Goal: Navigation & Orientation: Find specific page/section

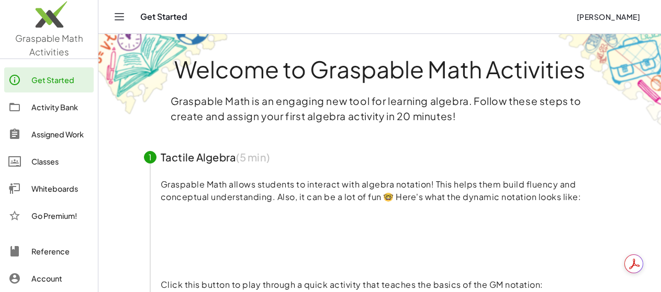
click at [60, 105] on div "Activity Bank" at bounding box center [60, 107] width 58 height 13
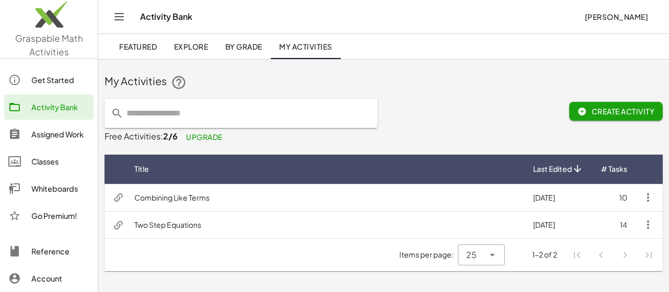
click at [205, 222] on td "Two Step Equations" at bounding box center [325, 224] width 399 height 27
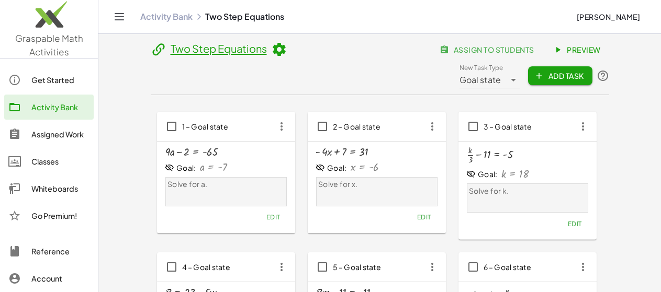
click at [57, 134] on div "Assigned Work" at bounding box center [60, 134] width 58 height 13
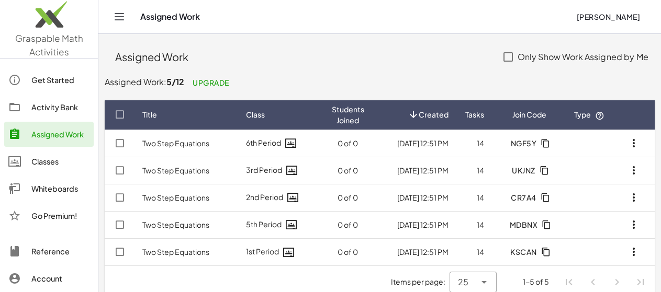
click at [544, 224] on icon "button" at bounding box center [545, 224] width 9 height 9
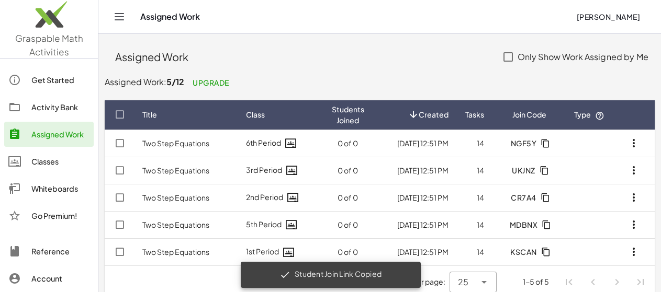
click at [631, 222] on icon "button" at bounding box center [633, 225] width 13 height 13
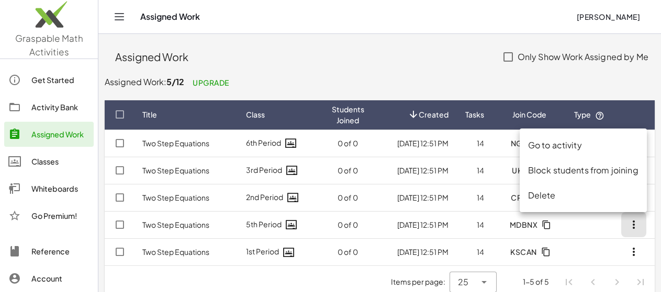
click at [560, 147] on div "Go to activity" at bounding box center [583, 145] width 110 height 13
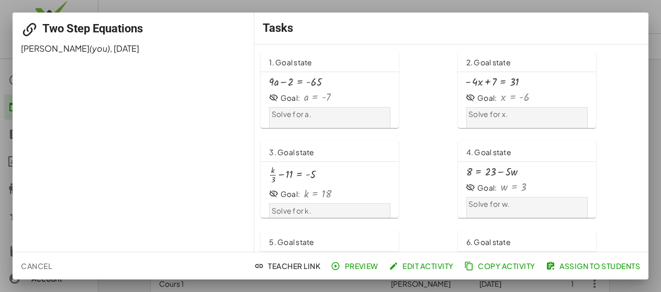
click at [296, 264] on span "Teacher Link" at bounding box center [288, 266] width 64 height 9
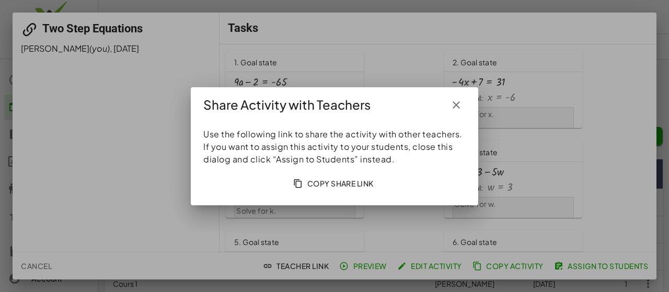
click at [457, 106] on icon "button" at bounding box center [456, 105] width 13 height 13
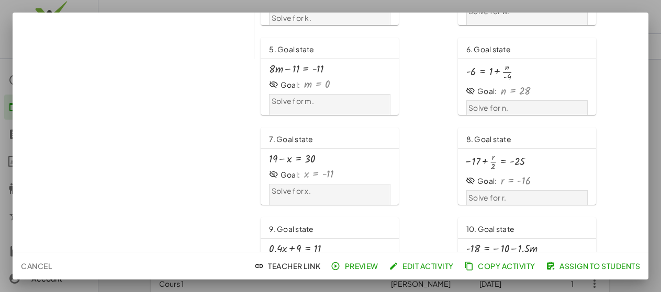
scroll to position [422, 0]
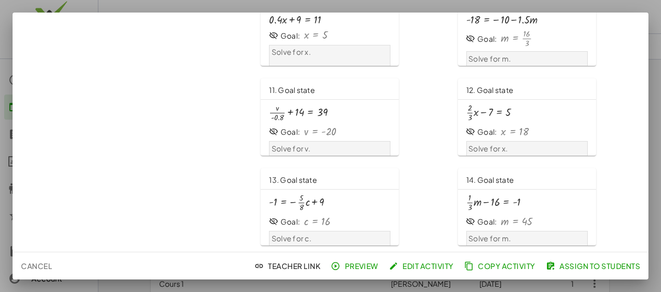
click at [520, 10] on div at bounding box center [330, 146] width 661 height 292
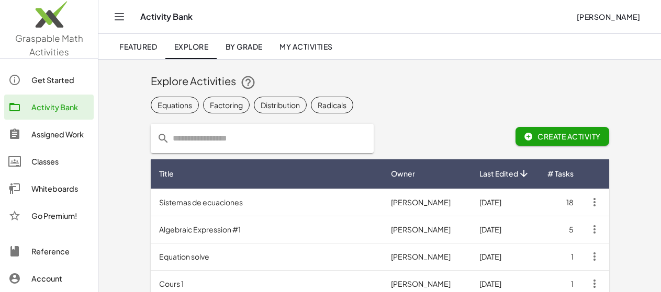
click at [62, 135] on div "Assigned Work" at bounding box center [60, 134] width 58 height 13
